Goal: Task Accomplishment & Management: Use online tool/utility

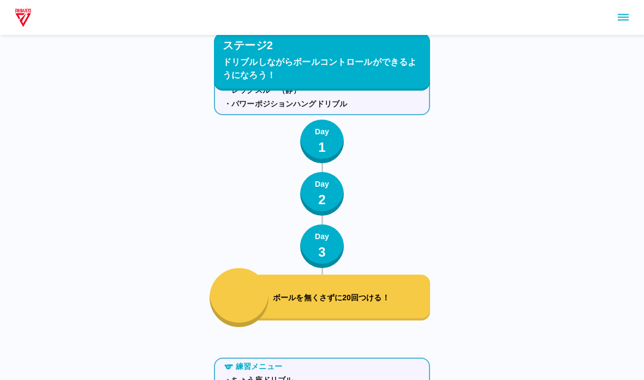
scroll to position [2463, 0]
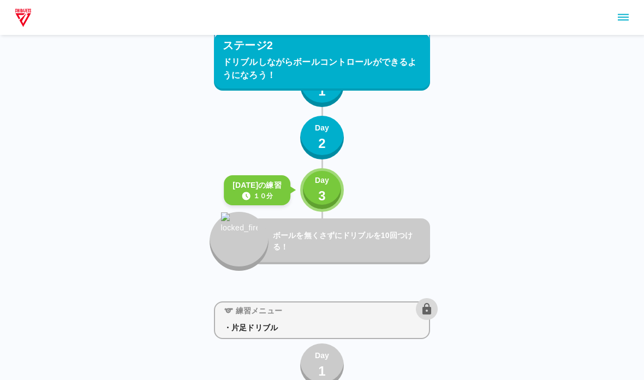
click at [326, 194] on div "Day 3" at bounding box center [322, 190] width 14 height 31
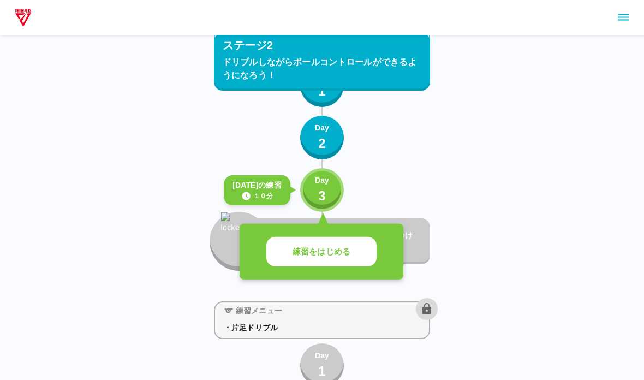
click at [310, 254] on p "練習をはじめる" at bounding box center [322, 252] width 58 height 13
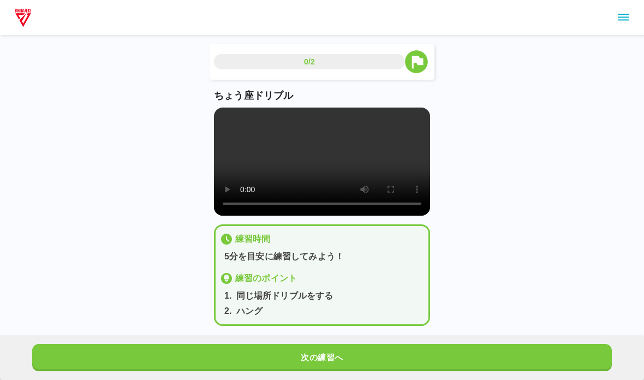
click at [234, 196] on video at bounding box center [322, 162] width 216 height 108
click at [224, 115] on video at bounding box center [322, 162] width 216 height 108
click at [186, 359] on button "次の練習へ" at bounding box center [322, 357] width 580 height 27
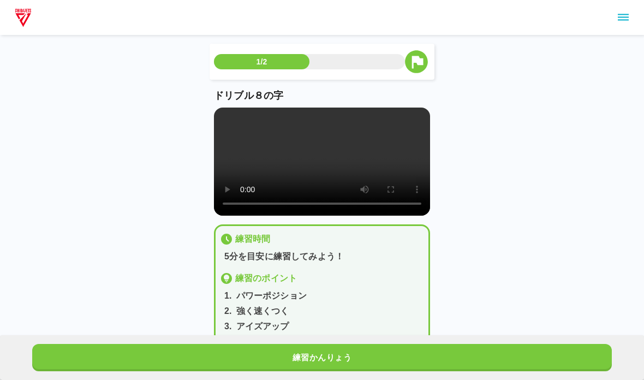
click at [222, 125] on video at bounding box center [322, 162] width 216 height 108
click at [321, 353] on button "練習かんりょう" at bounding box center [322, 357] width 580 height 27
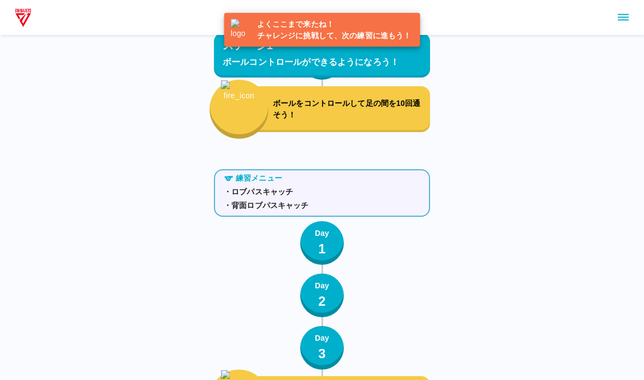
scroll to position [2519, 0]
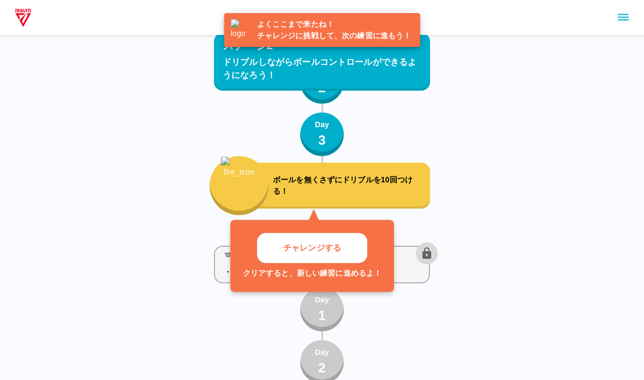
click at [294, 252] on p "チャレンジする" at bounding box center [312, 248] width 58 height 13
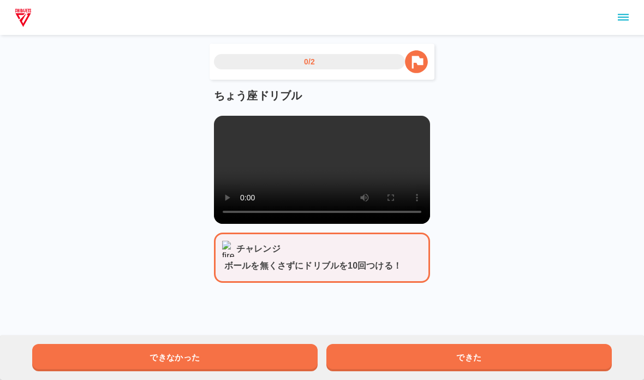
click at [250, 205] on video at bounding box center [322, 170] width 216 height 108
click at [249, 204] on video at bounding box center [322, 170] width 216 height 108
click at [226, 127] on video at bounding box center [322, 170] width 216 height 108
click at [419, 362] on button "できた" at bounding box center [470, 357] width 286 height 27
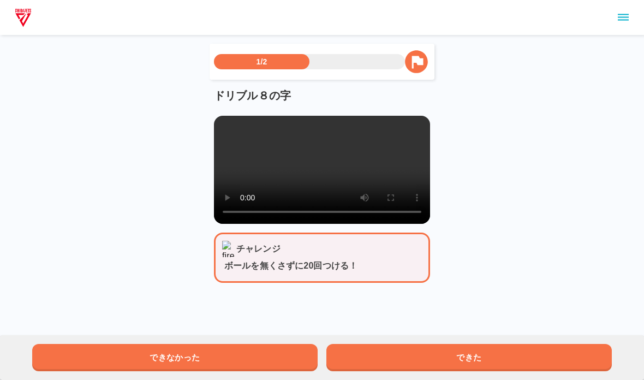
click at [215, 122] on video at bounding box center [322, 170] width 216 height 108
click at [403, 359] on button "できた" at bounding box center [470, 357] width 286 height 27
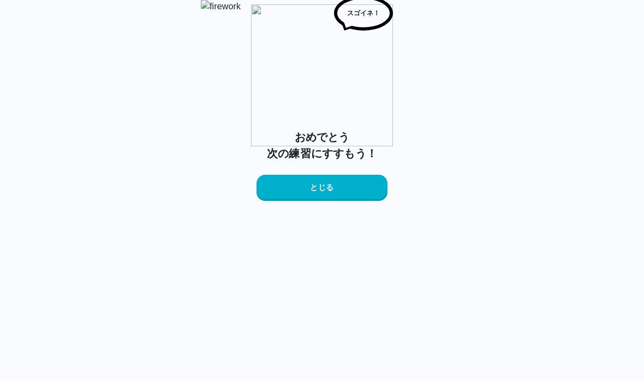
click at [296, 201] on button "とじる" at bounding box center [322, 188] width 131 height 26
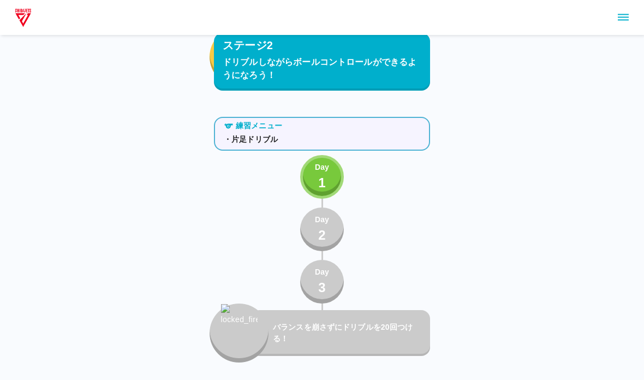
scroll to position [2653, 0]
